Goal: Transaction & Acquisition: Purchase product/service

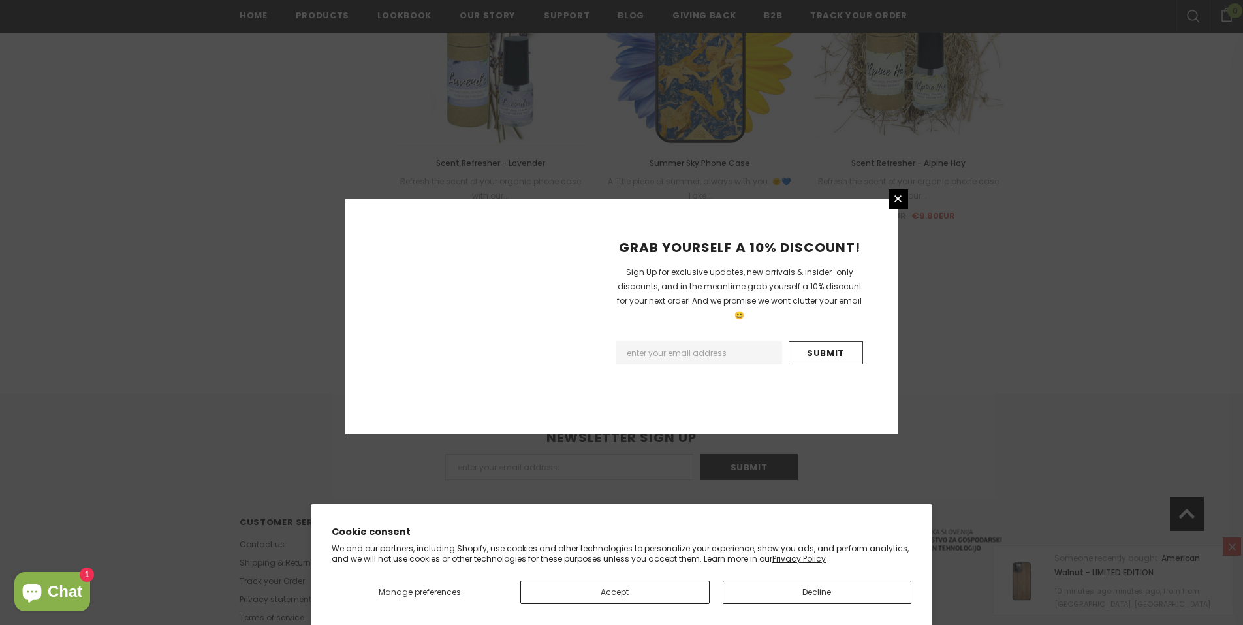
scroll to position [1439, 0]
